Goal: Task Accomplishment & Management: Manage account settings

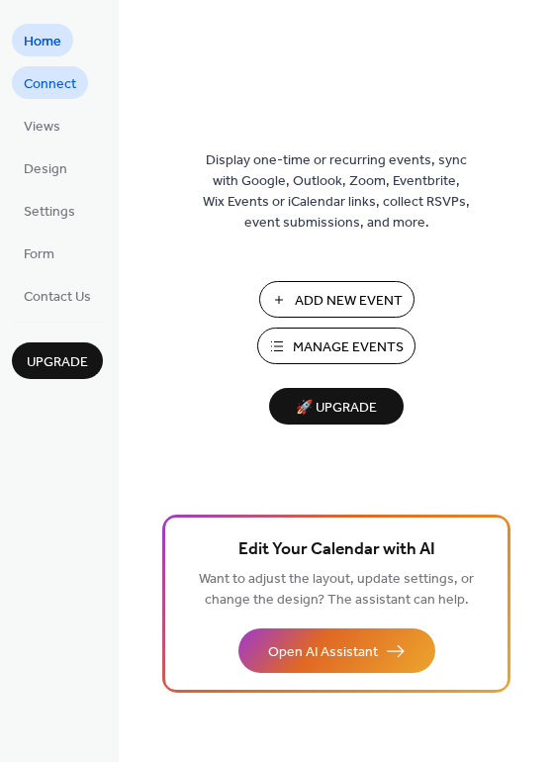
click at [50, 85] on span "Connect" at bounding box center [50, 84] width 52 height 21
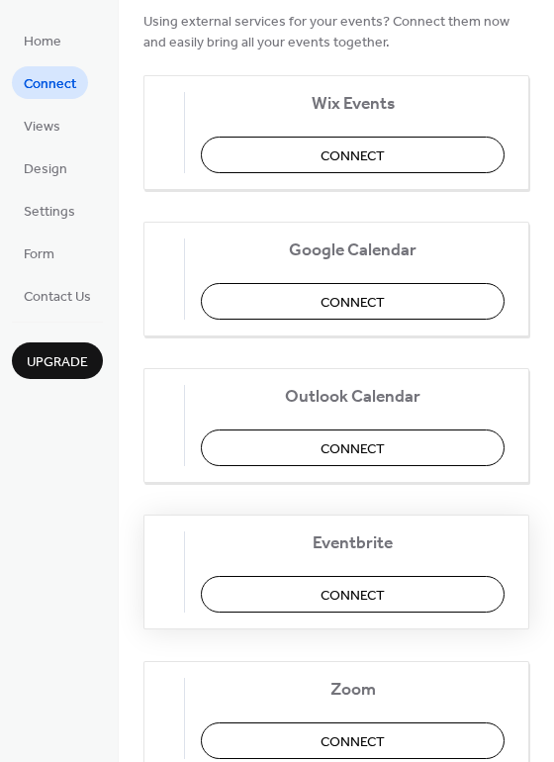
scroll to position [219, 0]
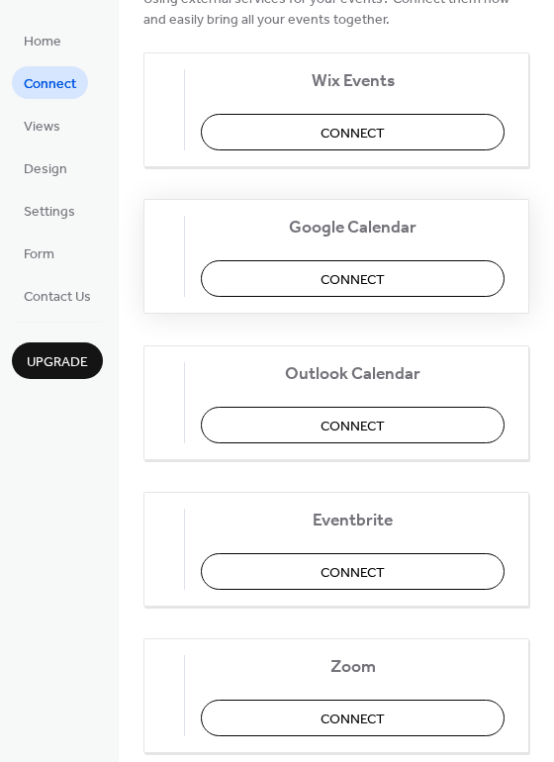
click at [410, 281] on button "Connect" at bounding box center [353, 278] width 304 height 37
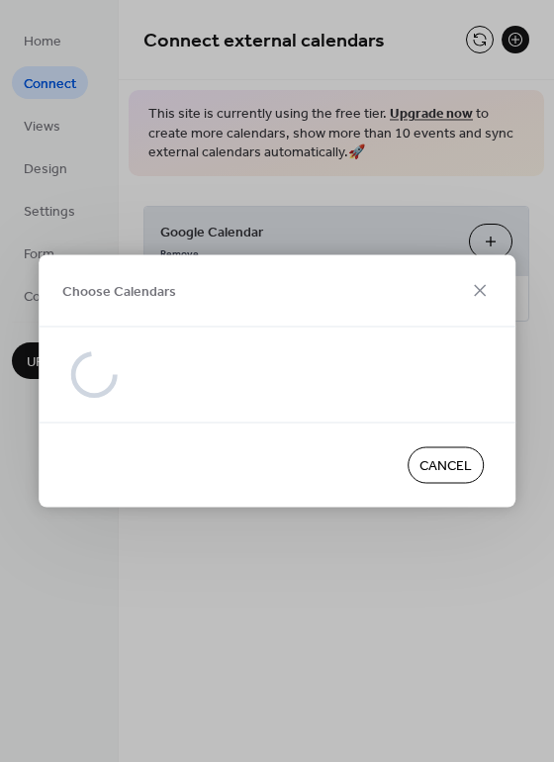
scroll to position [0, 0]
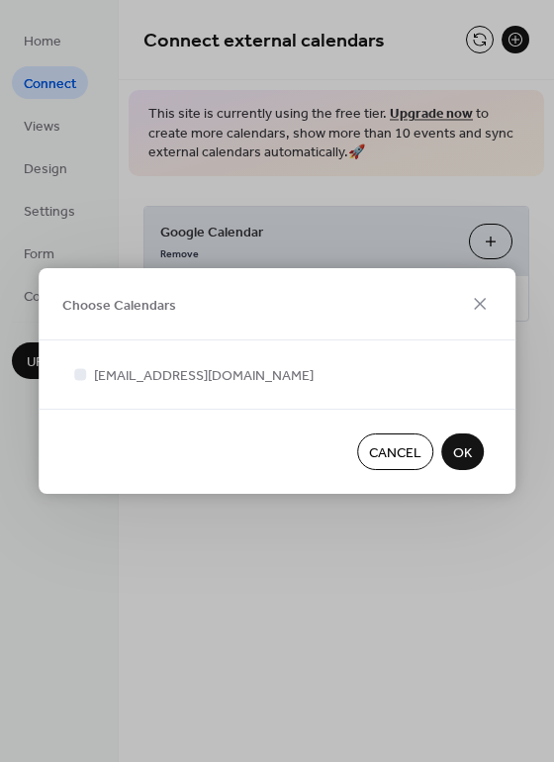
click at [468, 451] on span "OK" at bounding box center [462, 454] width 19 height 21
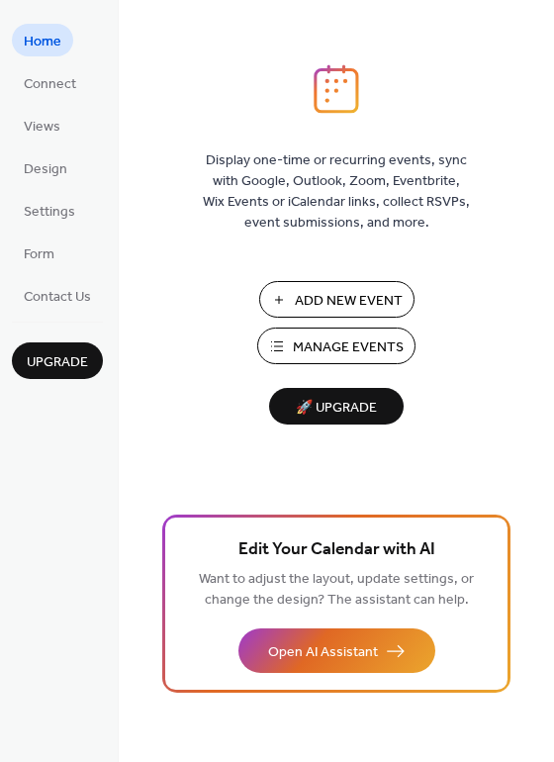
click at [352, 353] on span "Manage Events" at bounding box center [348, 348] width 111 height 21
click at [43, 83] on span "Connect" at bounding box center [50, 84] width 52 height 21
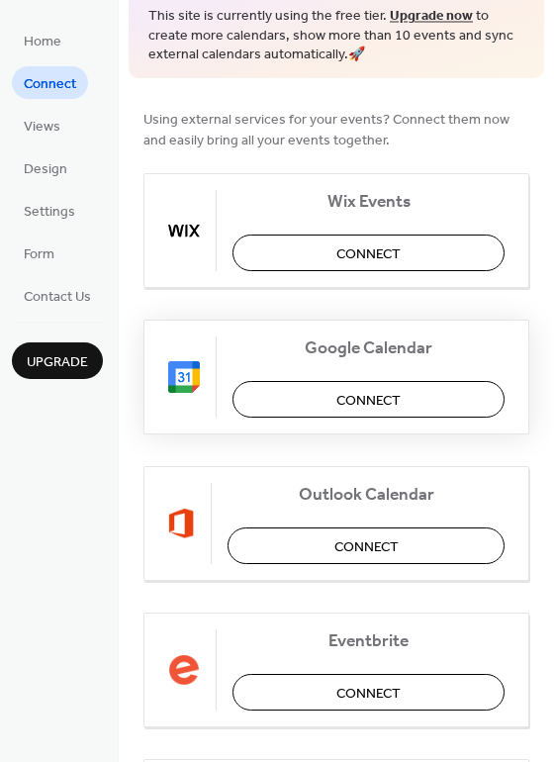
scroll to position [104, 0]
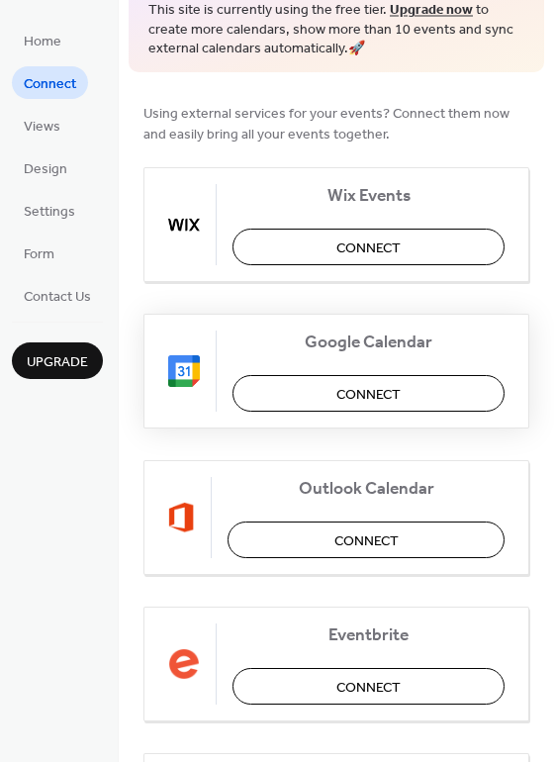
click at [346, 395] on span "Connect" at bounding box center [369, 394] width 64 height 21
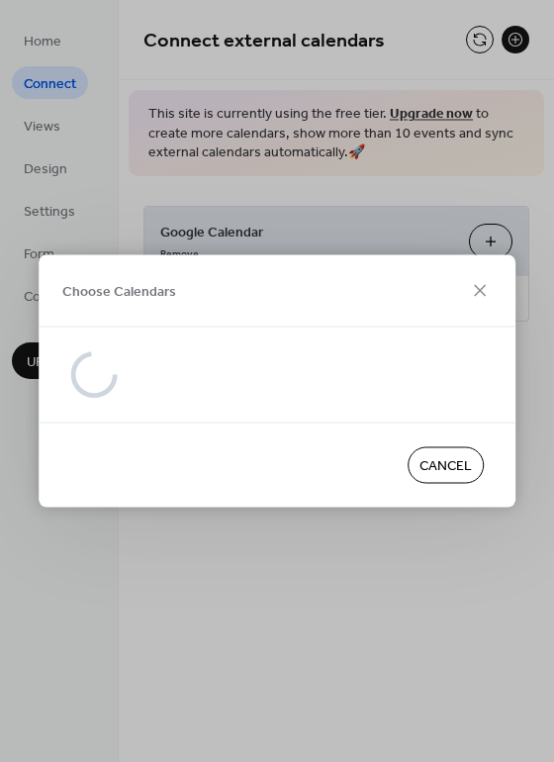
scroll to position [0, 0]
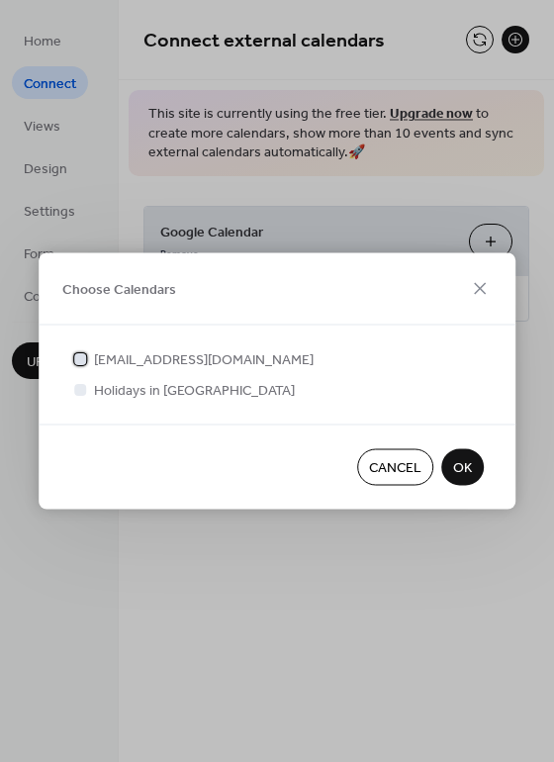
click at [81, 361] on div at bounding box center [80, 358] width 12 height 12
click at [463, 467] on span "OK" at bounding box center [462, 468] width 19 height 21
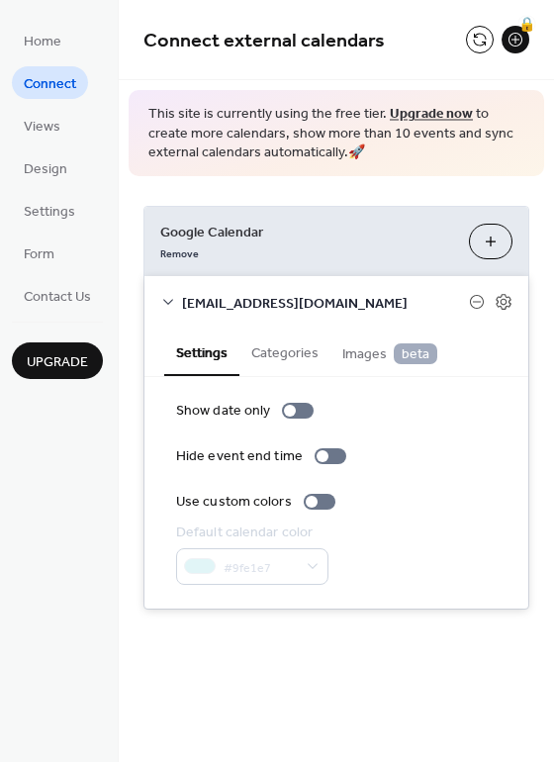
click at [295, 352] on button "Categories" at bounding box center [285, 352] width 91 height 46
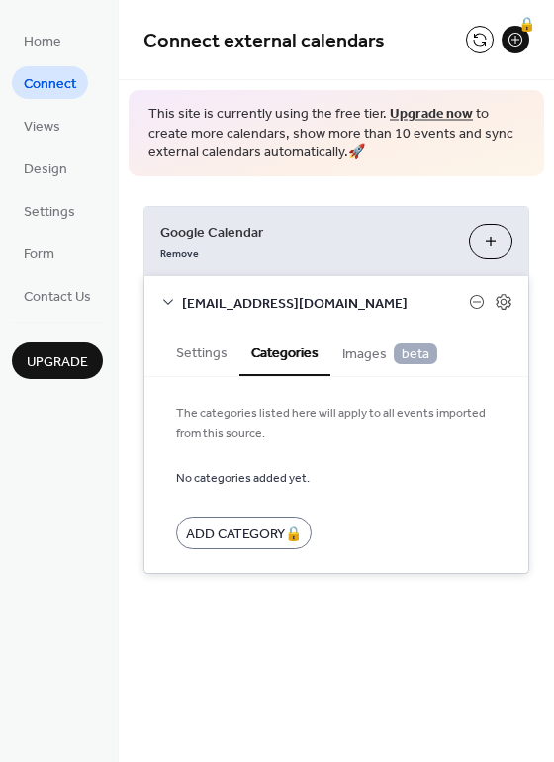
click at [354, 349] on span "Images beta" at bounding box center [390, 355] width 95 height 22
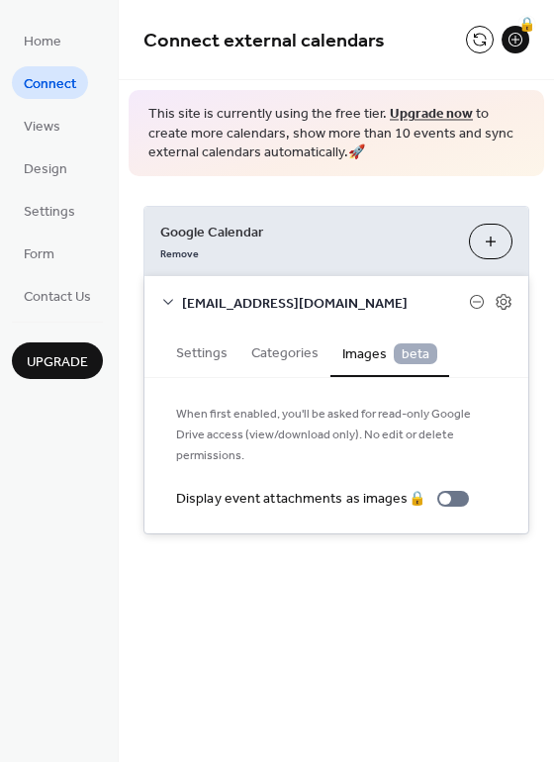
click at [191, 354] on button "Settings" at bounding box center [201, 352] width 75 height 46
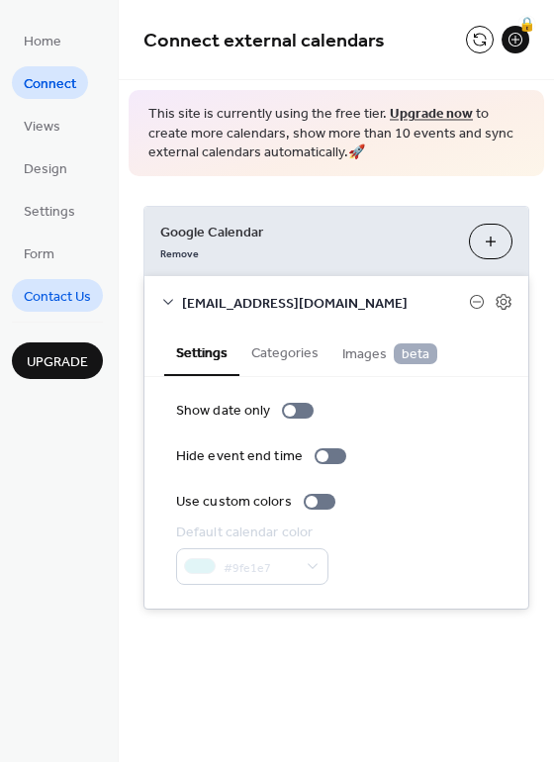
click at [39, 293] on span "Contact Us" at bounding box center [57, 297] width 67 height 21
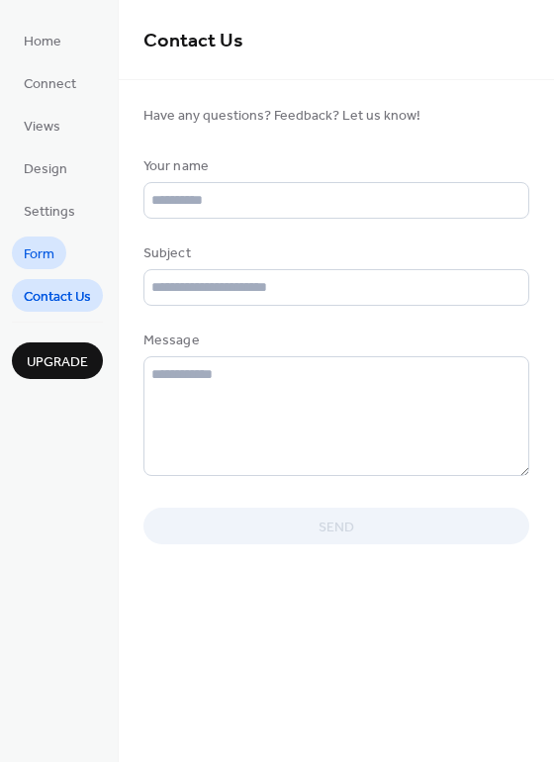
click at [43, 249] on span "Form" at bounding box center [39, 255] width 31 height 21
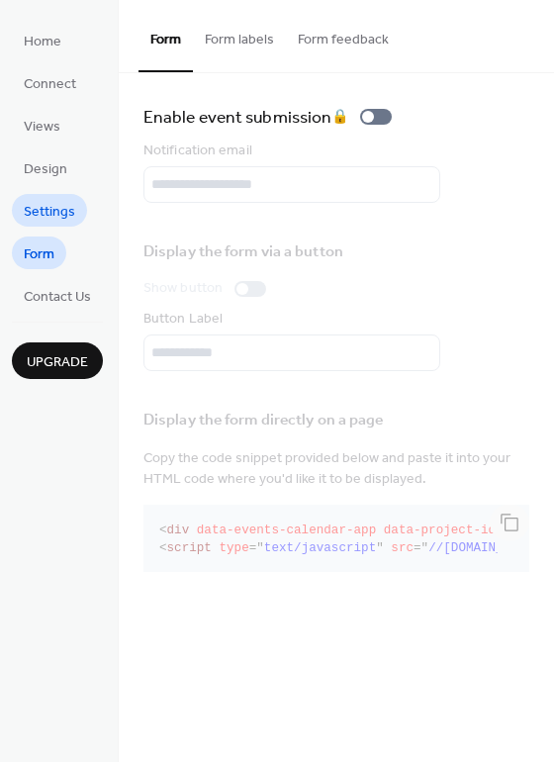
click at [37, 207] on span "Settings" at bounding box center [49, 212] width 51 height 21
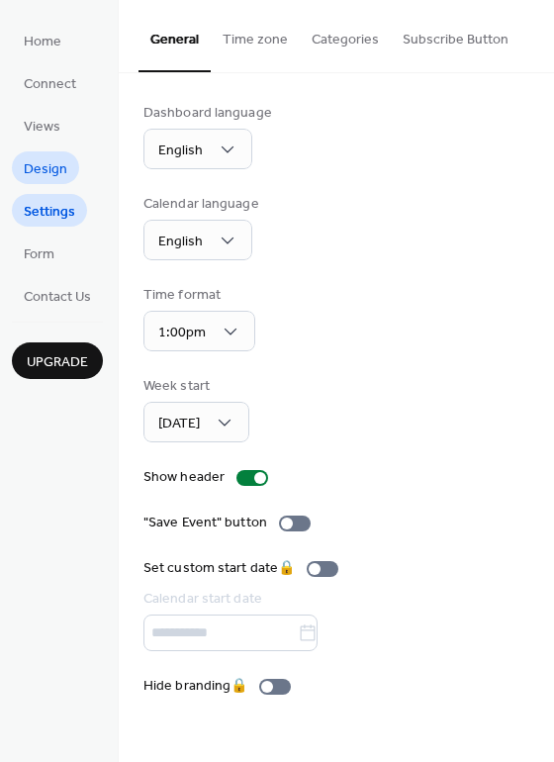
click at [38, 169] on span "Design" at bounding box center [46, 169] width 44 height 21
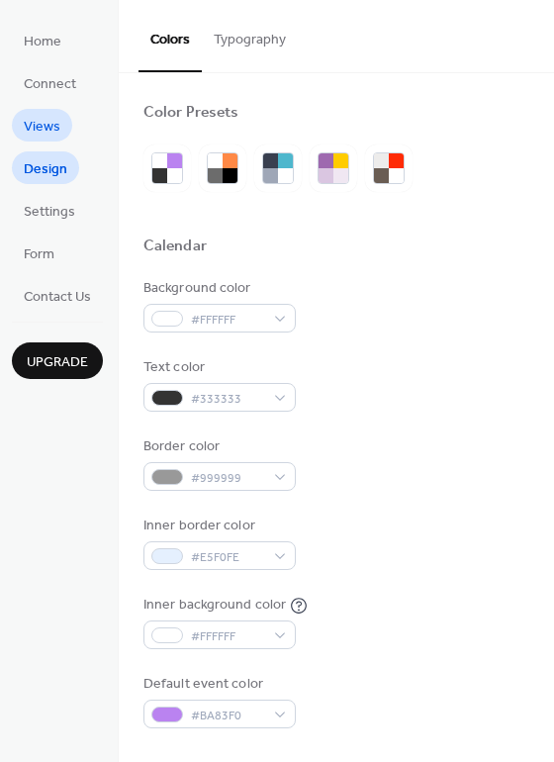
click at [50, 118] on span "Views" at bounding box center [42, 127] width 37 height 21
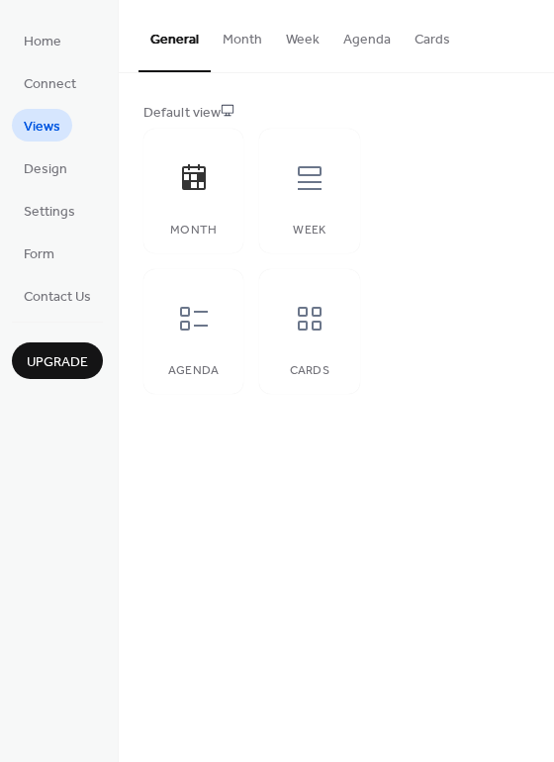
click at [50, 65] on ul "Home Connect Views Design Settings Form Contact Us" at bounding box center [57, 168] width 91 height 288
click at [47, 85] on span "Connect" at bounding box center [50, 84] width 52 height 21
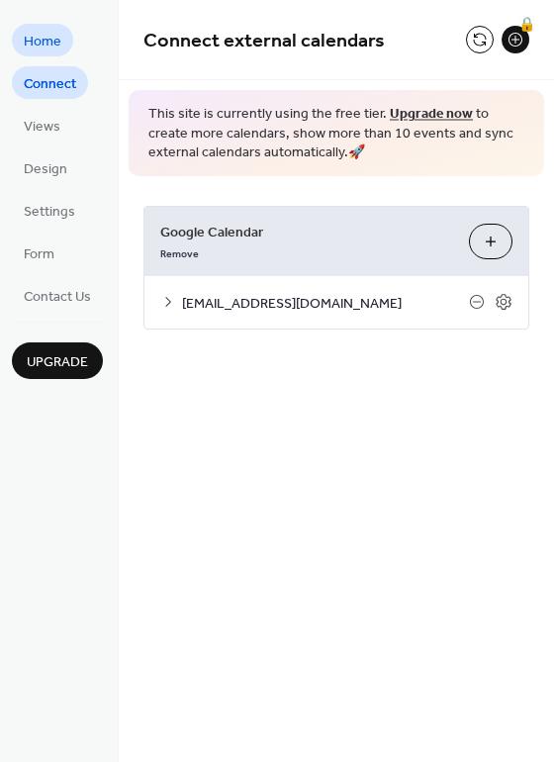
click at [37, 55] on link "Home" at bounding box center [42, 40] width 61 height 33
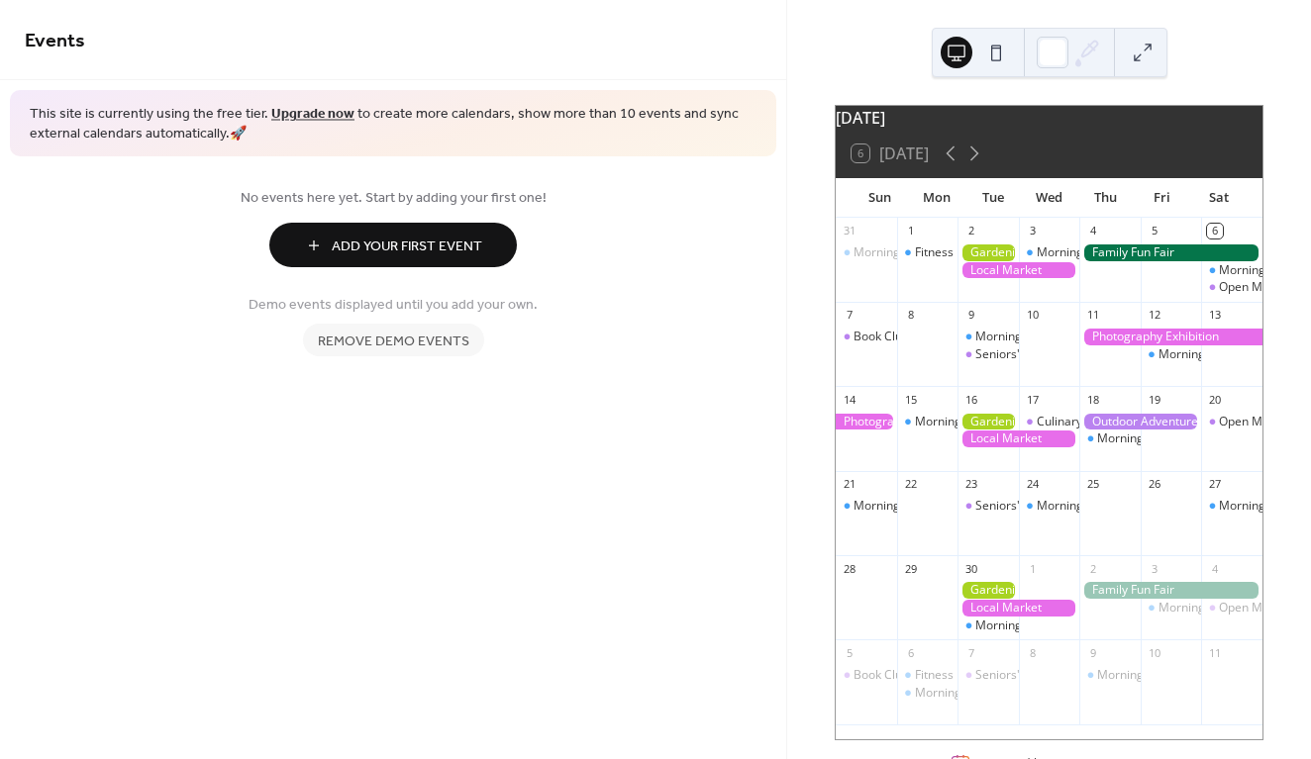
click at [988, 260] on div at bounding box center [987, 253] width 61 height 17
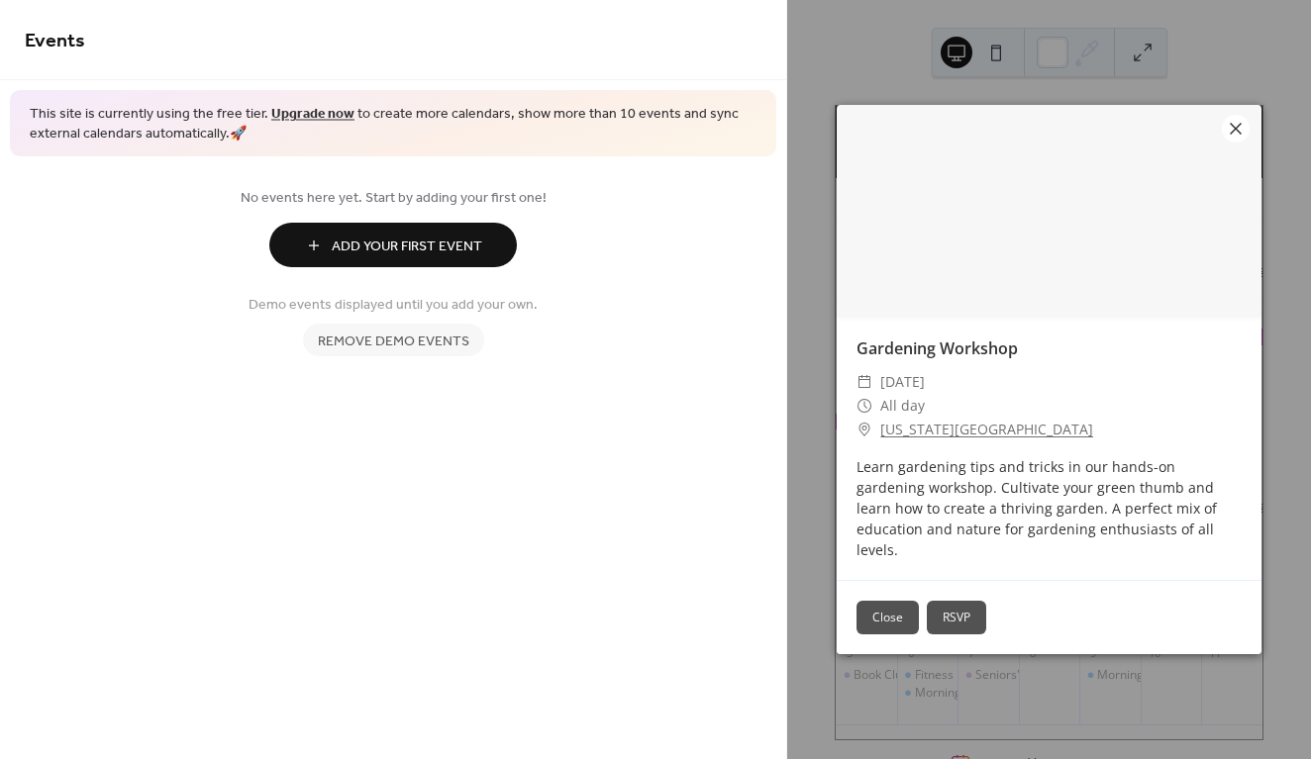
click at [1237, 141] on icon at bounding box center [1236, 129] width 24 height 24
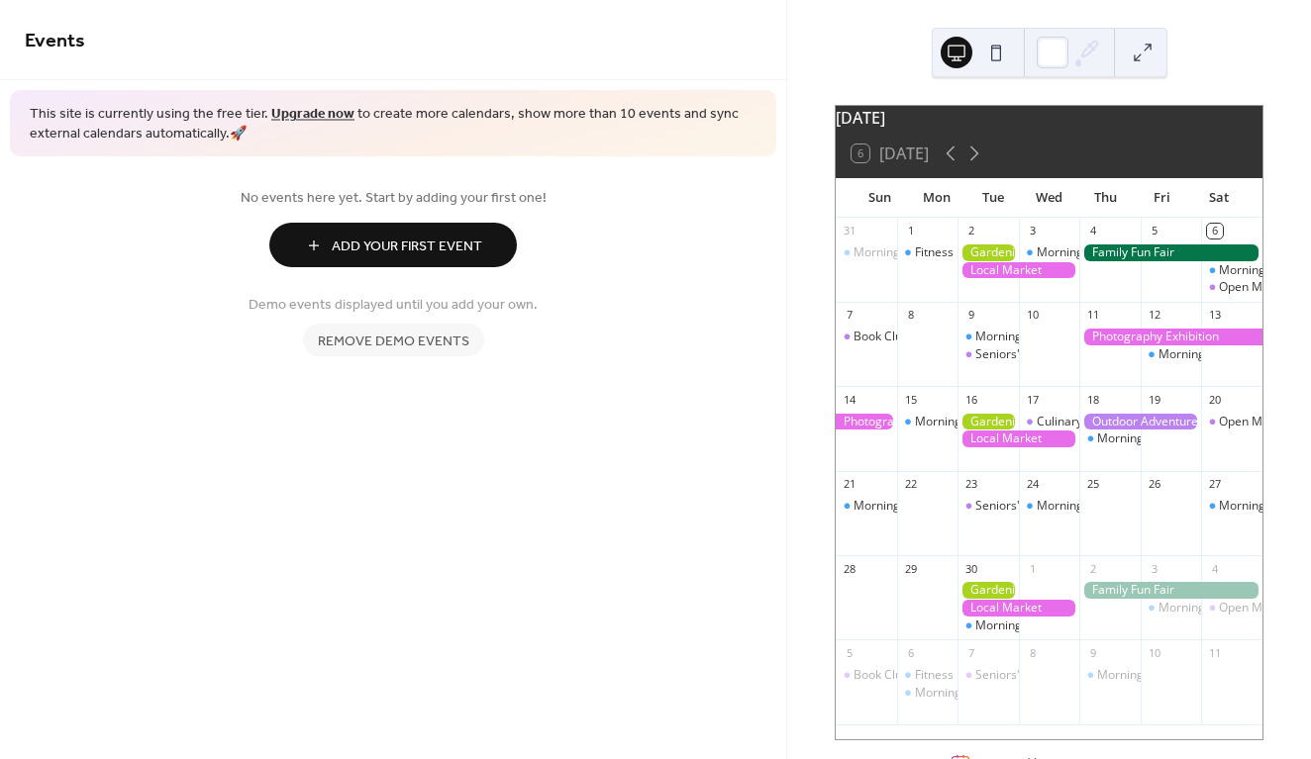
click at [1138, 261] on div at bounding box center [1170, 253] width 183 height 17
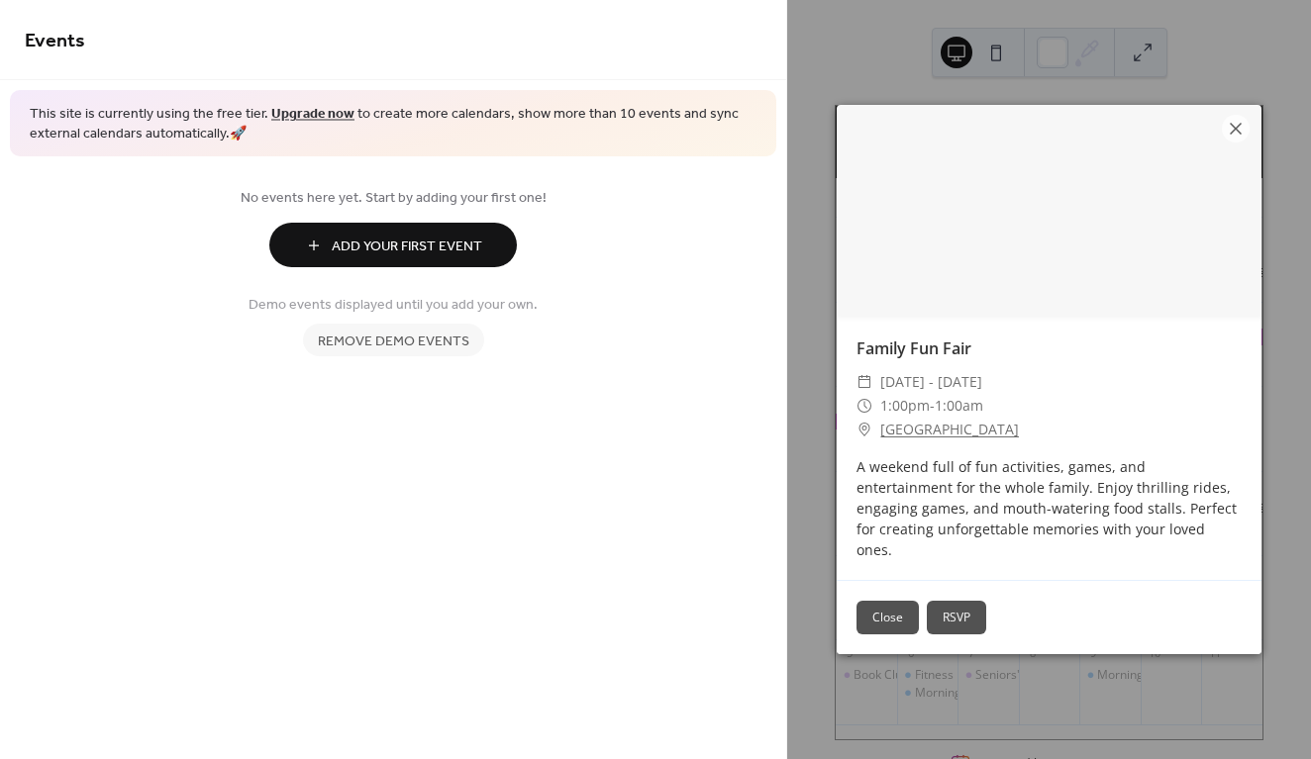
click at [891, 611] on button "Close" at bounding box center [887, 618] width 62 height 34
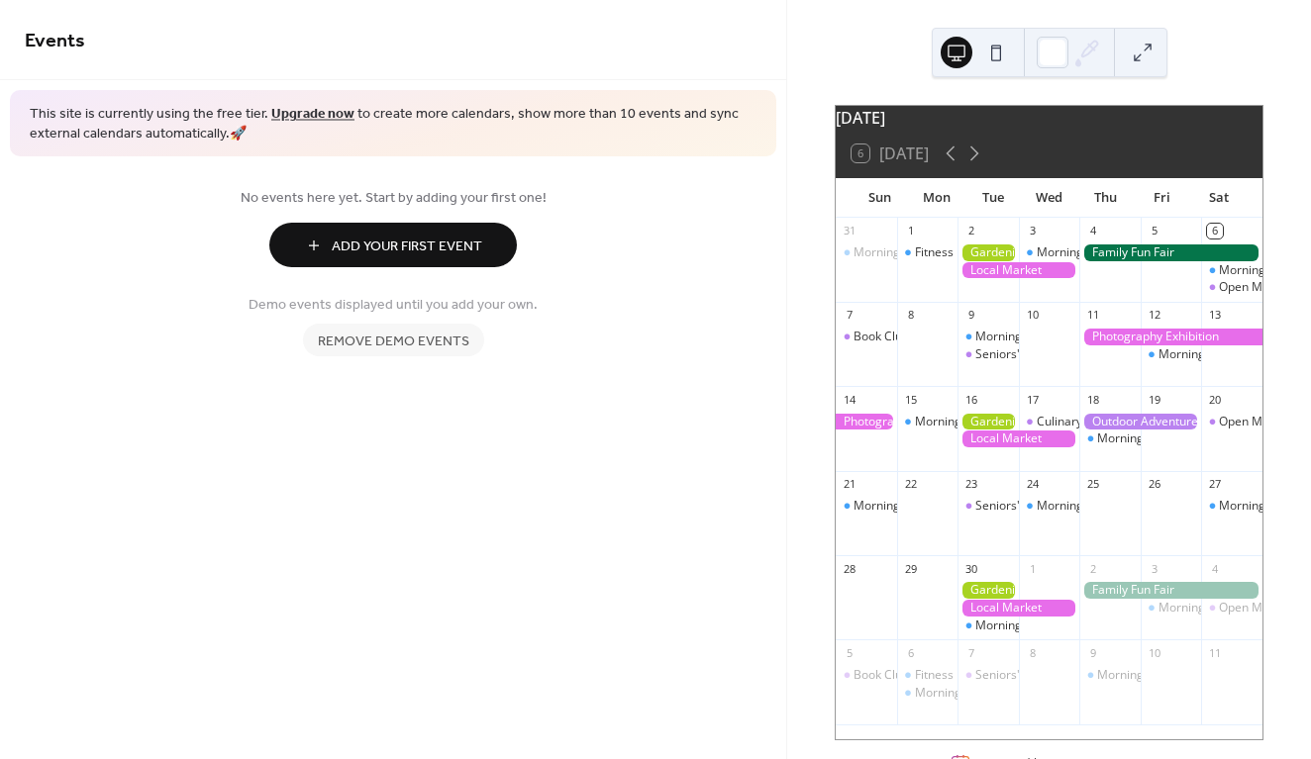
click at [1011, 279] on div at bounding box center [1018, 270] width 122 height 17
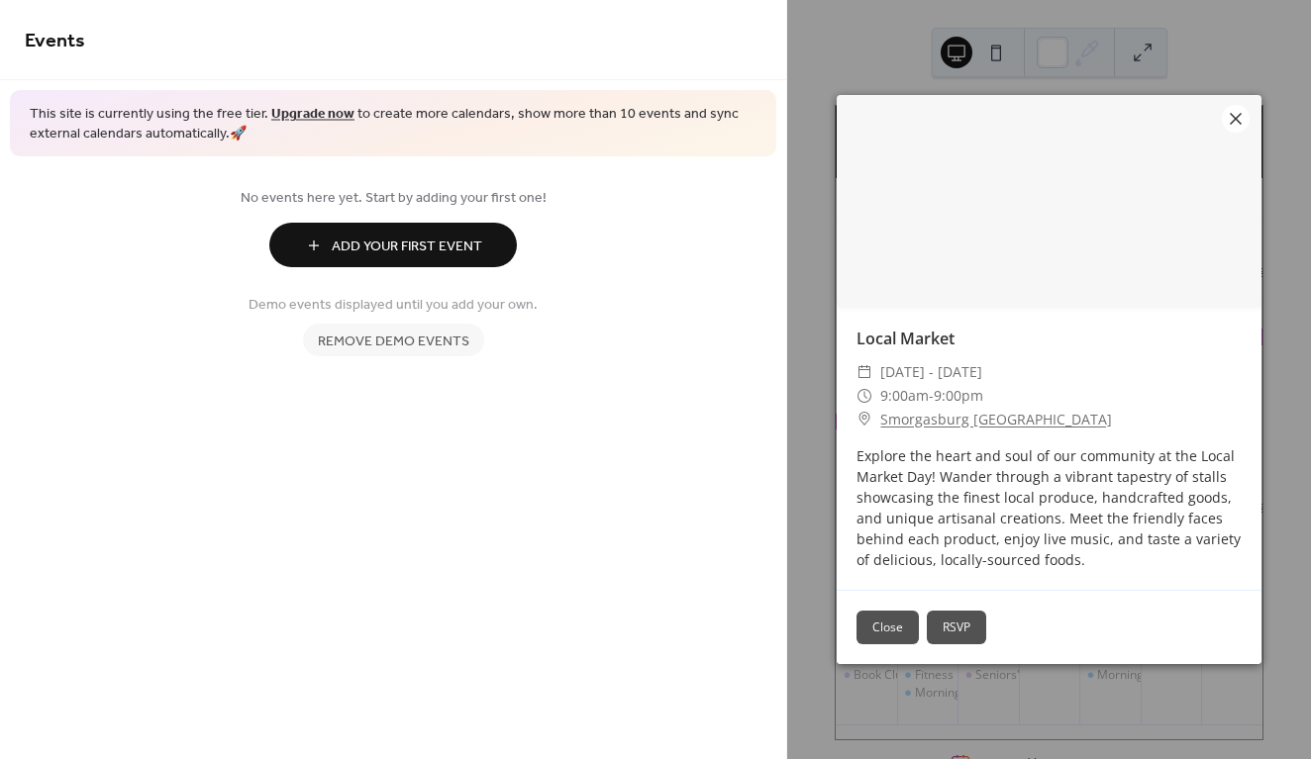
click at [1237, 120] on icon at bounding box center [1236, 119] width 12 height 12
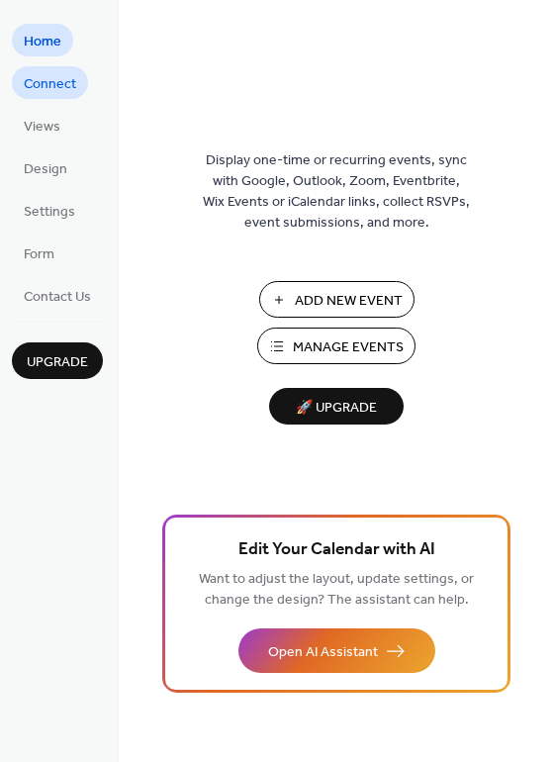
click at [54, 84] on span "Connect" at bounding box center [50, 84] width 52 height 21
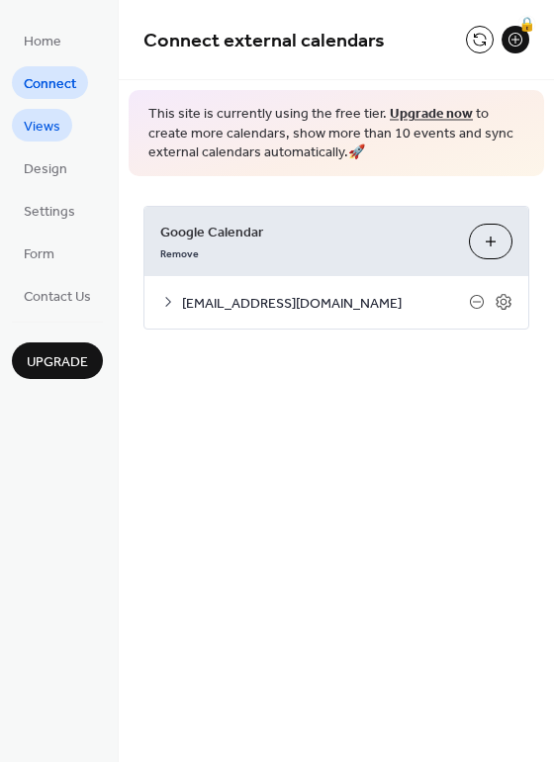
click at [50, 131] on span "Views" at bounding box center [42, 127] width 37 height 21
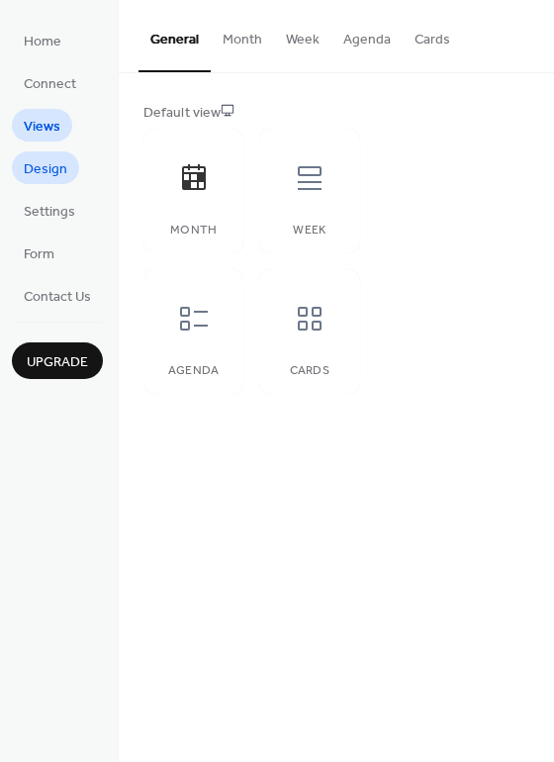
click at [43, 172] on span "Design" at bounding box center [46, 169] width 44 height 21
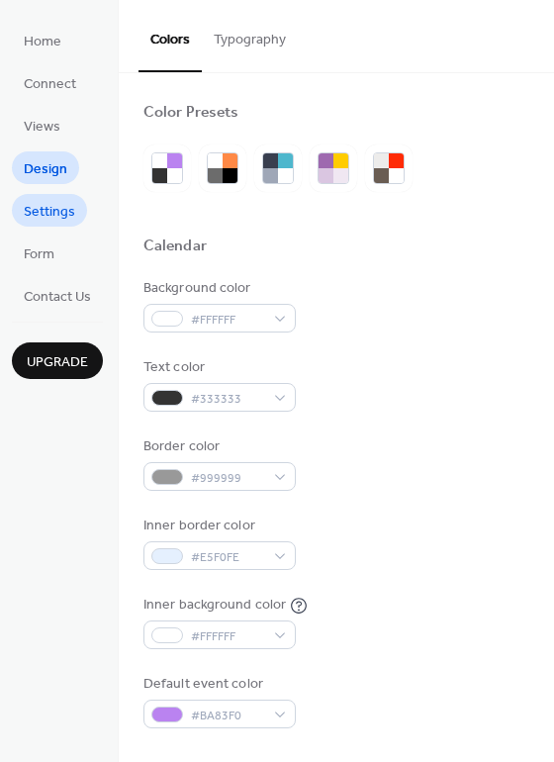
click at [43, 210] on span "Settings" at bounding box center [49, 212] width 51 height 21
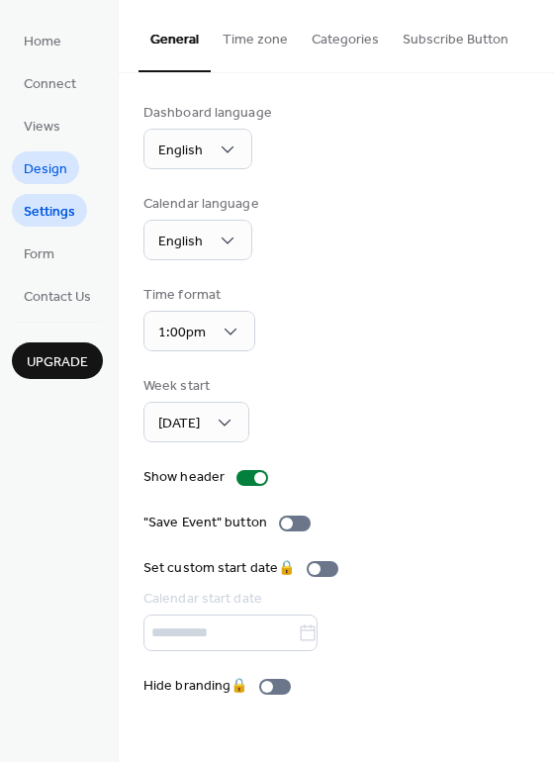
click at [41, 171] on span "Design" at bounding box center [46, 169] width 44 height 21
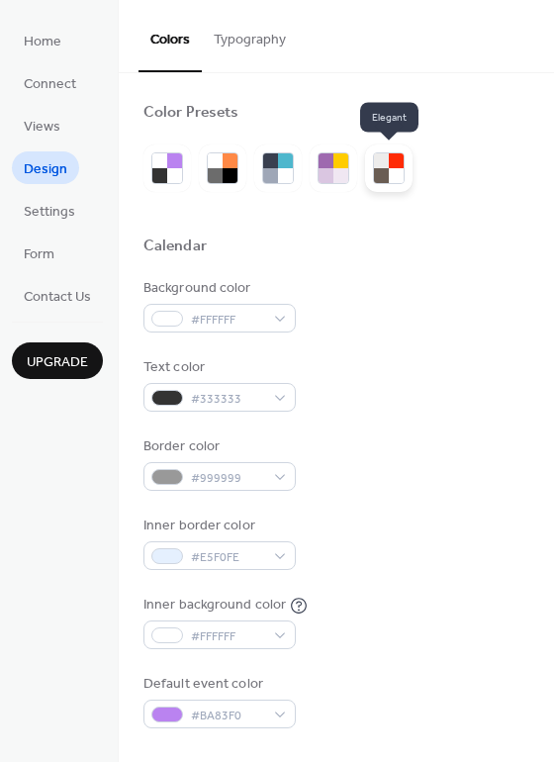
click at [382, 174] on div at bounding box center [381, 175] width 15 height 15
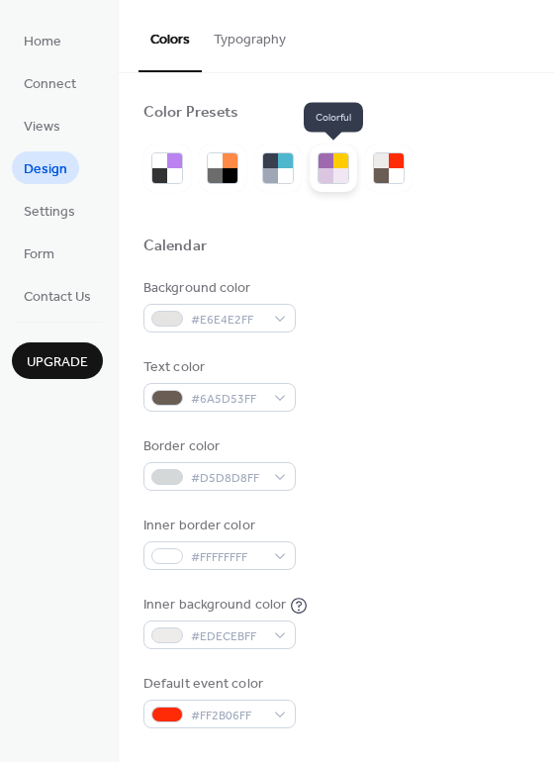
click at [331, 177] on div at bounding box center [326, 175] width 15 height 15
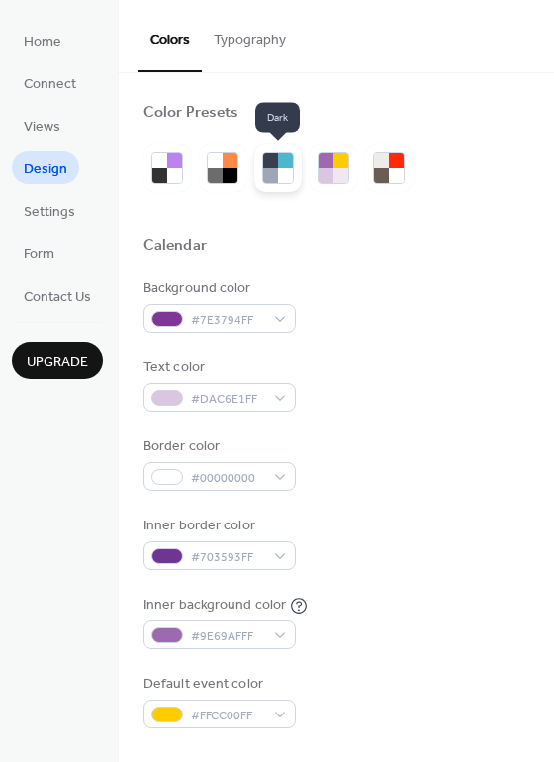
click at [269, 177] on div at bounding box center [270, 175] width 15 height 15
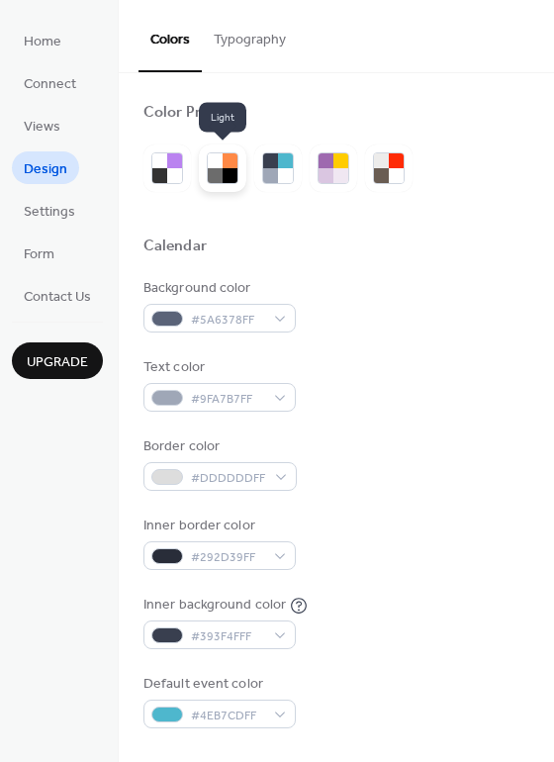
click at [228, 174] on div at bounding box center [230, 175] width 15 height 15
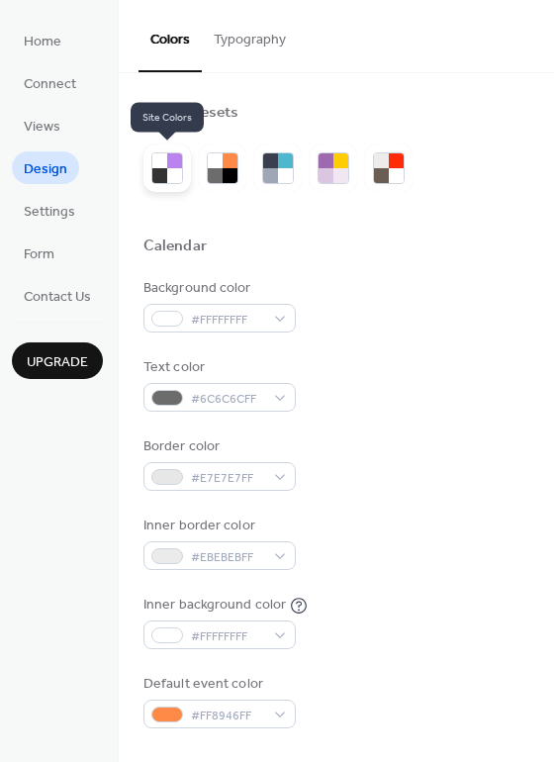
click at [162, 178] on div at bounding box center [159, 175] width 15 height 15
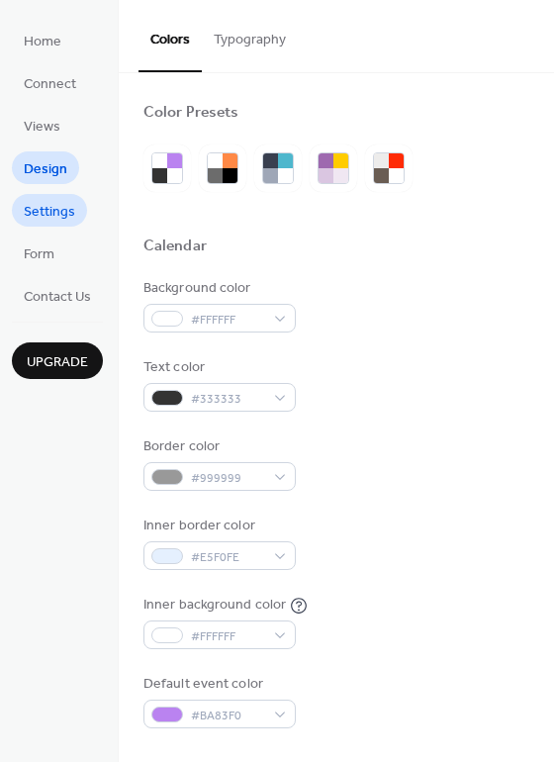
click at [62, 207] on span "Settings" at bounding box center [49, 212] width 51 height 21
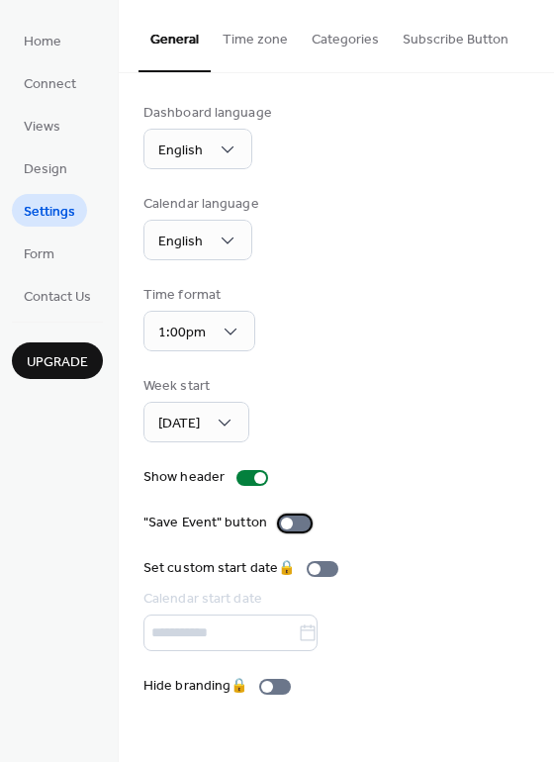
click at [285, 527] on div at bounding box center [287, 524] width 12 height 12
